Goal: Task Accomplishment & Management: Complete application form

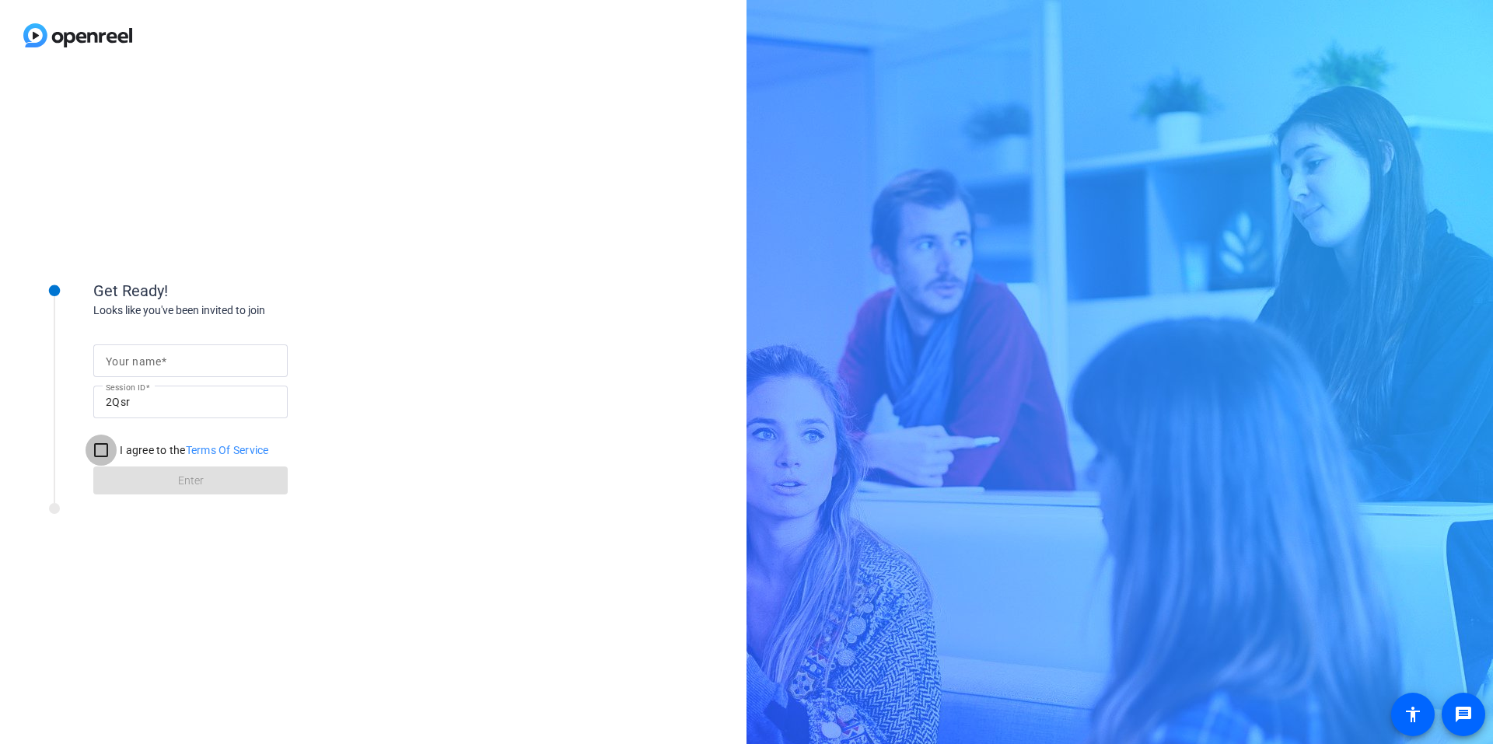
click at [100, 449] on input "I agree to the Terms Of Service" at bounding box center [101, 450] width 31 height 31
checkbox input "true"
click at [204, 364] on input "Your name" at bounding box center [191, 360] width 170 height 19
type input "[PERSON_NAME]"
click at [197, 482] on span "Enter" at bounding box center [191, 481] width 26 height 16
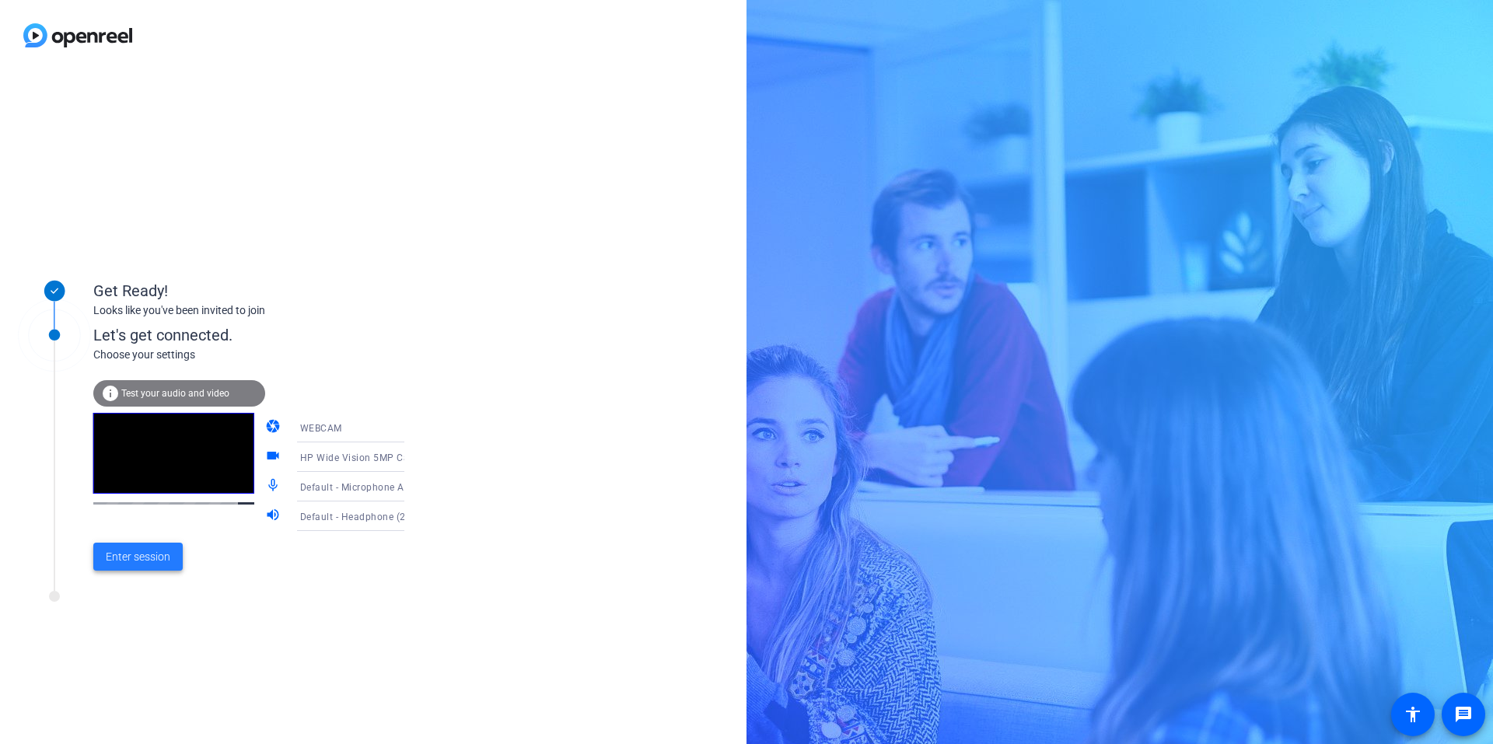
click at [140, 555] on span "Enter session" at bounding box center [138, 557] width 65 height 16
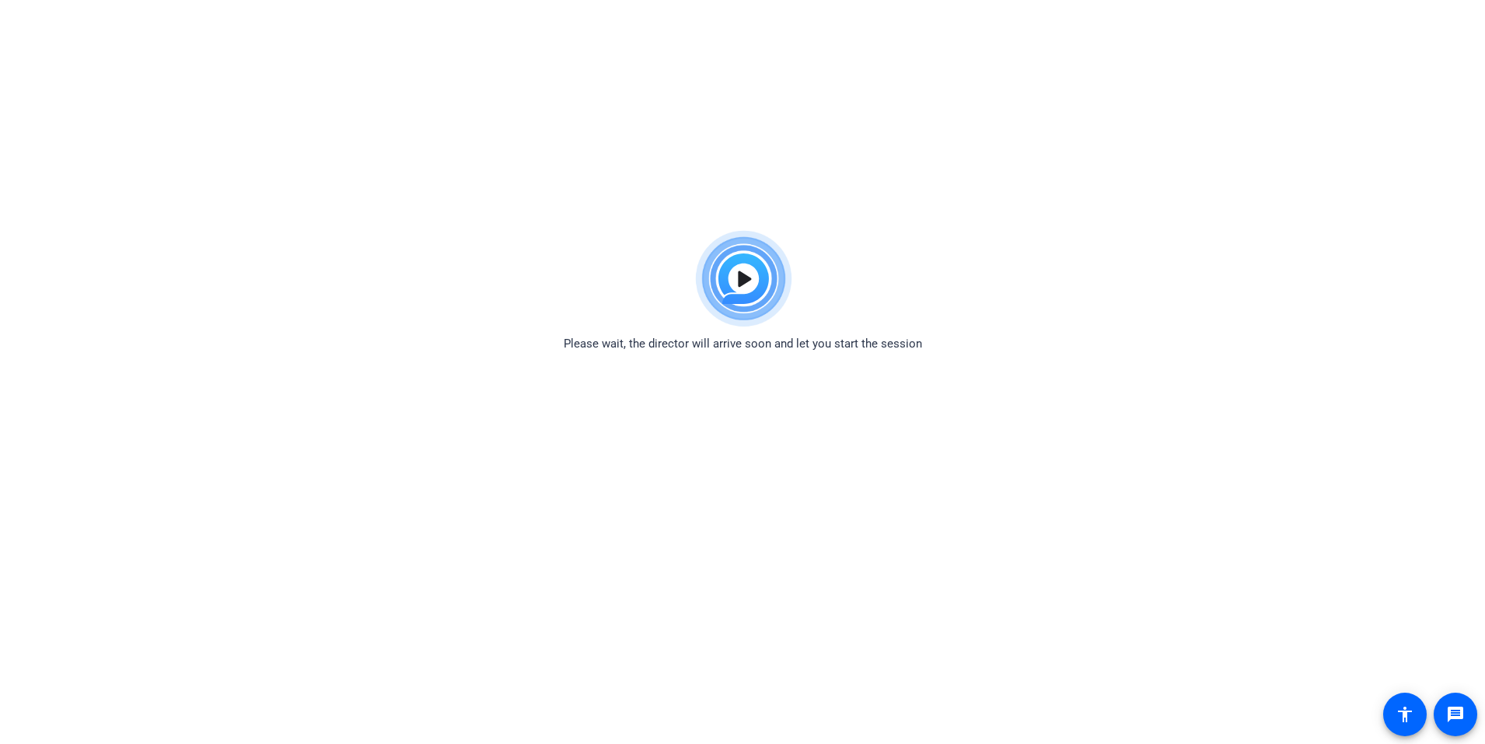
click at [742, 276] on img at bounding box center [743, 279] width 114 height 112
